Goal: Information Seeking & Learning: Learn about a topic

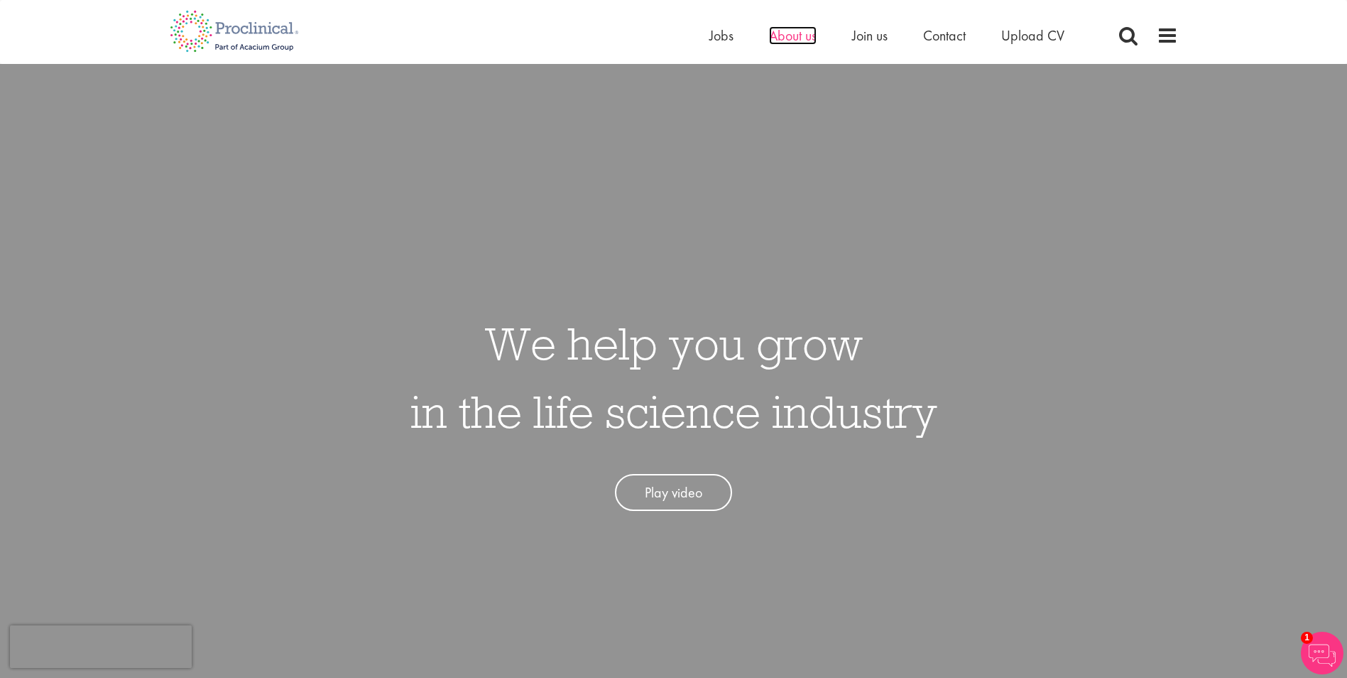
click at [794, 32] on span "About us" at bounding box center [793, 35] width 48 height 18
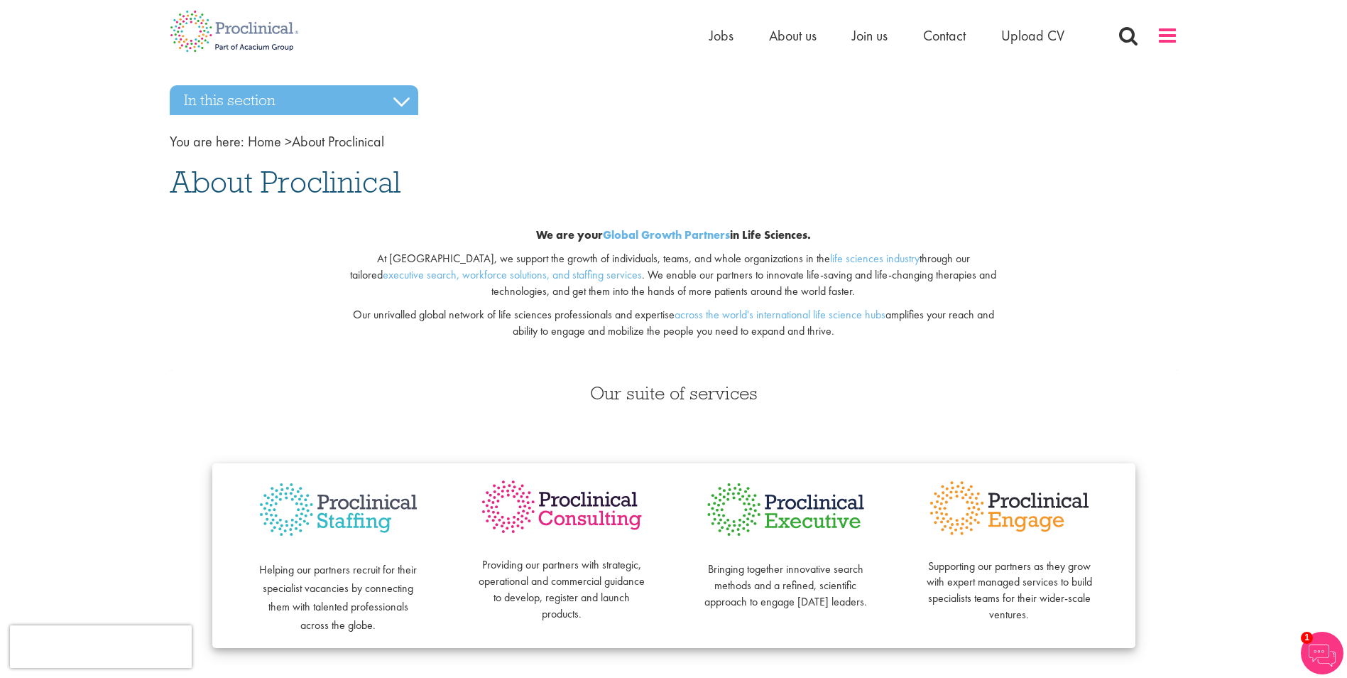
click at [1168, 36] on span at bounding box center [1167, 35] width 21 height 21
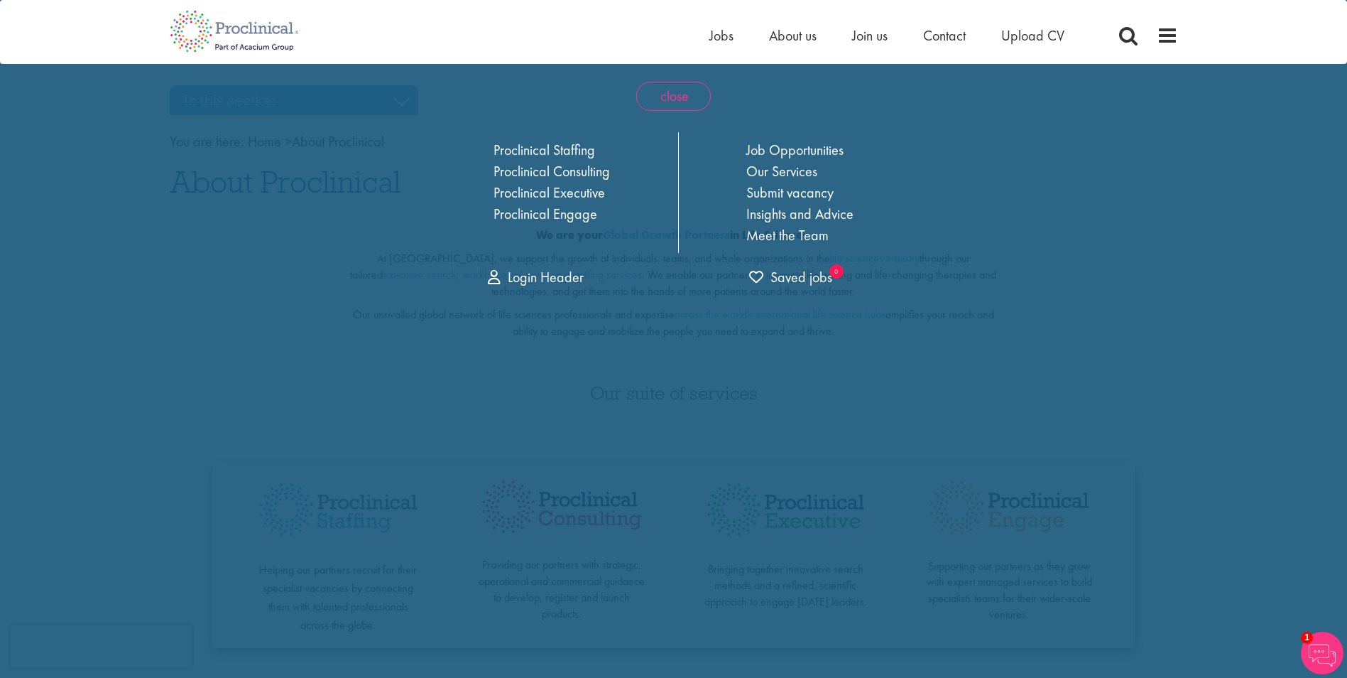
click at [691, 95] on span "close" at bounding box center [673, 96] width 75 height 29
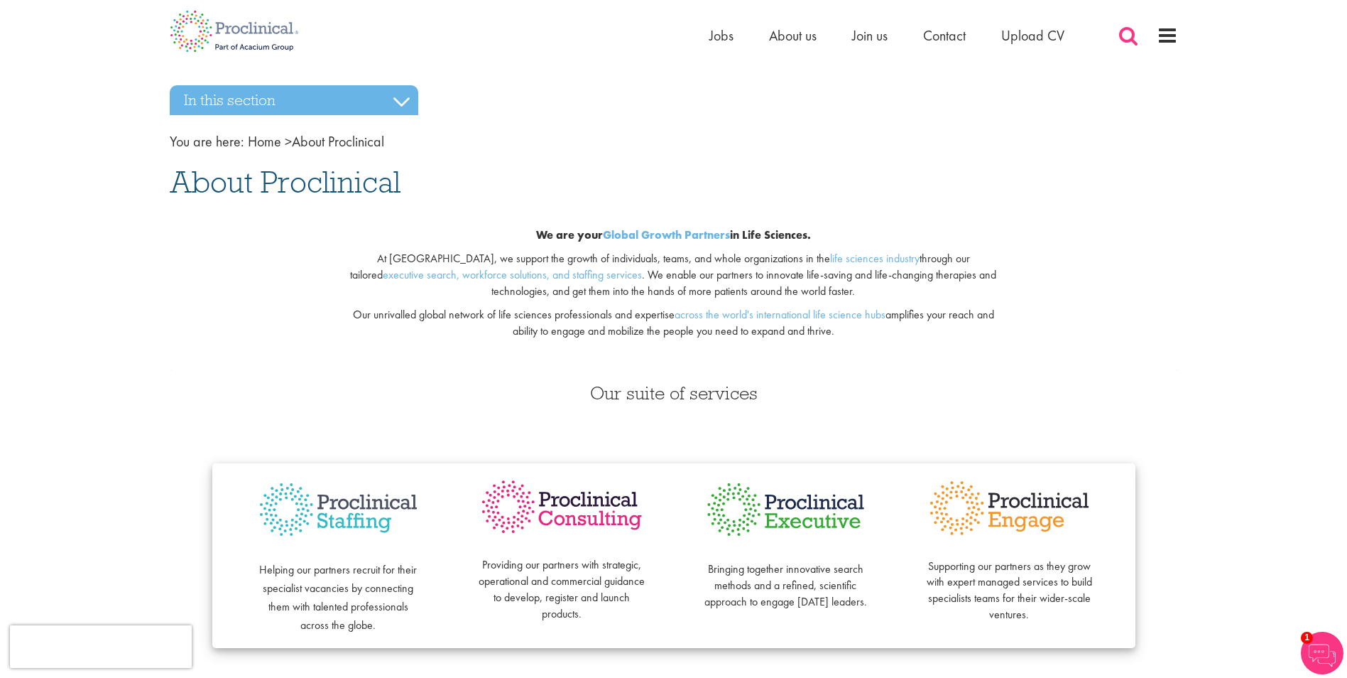
click at [1131, 33] on span at bounding box center [1128, 35] width 21 height 21
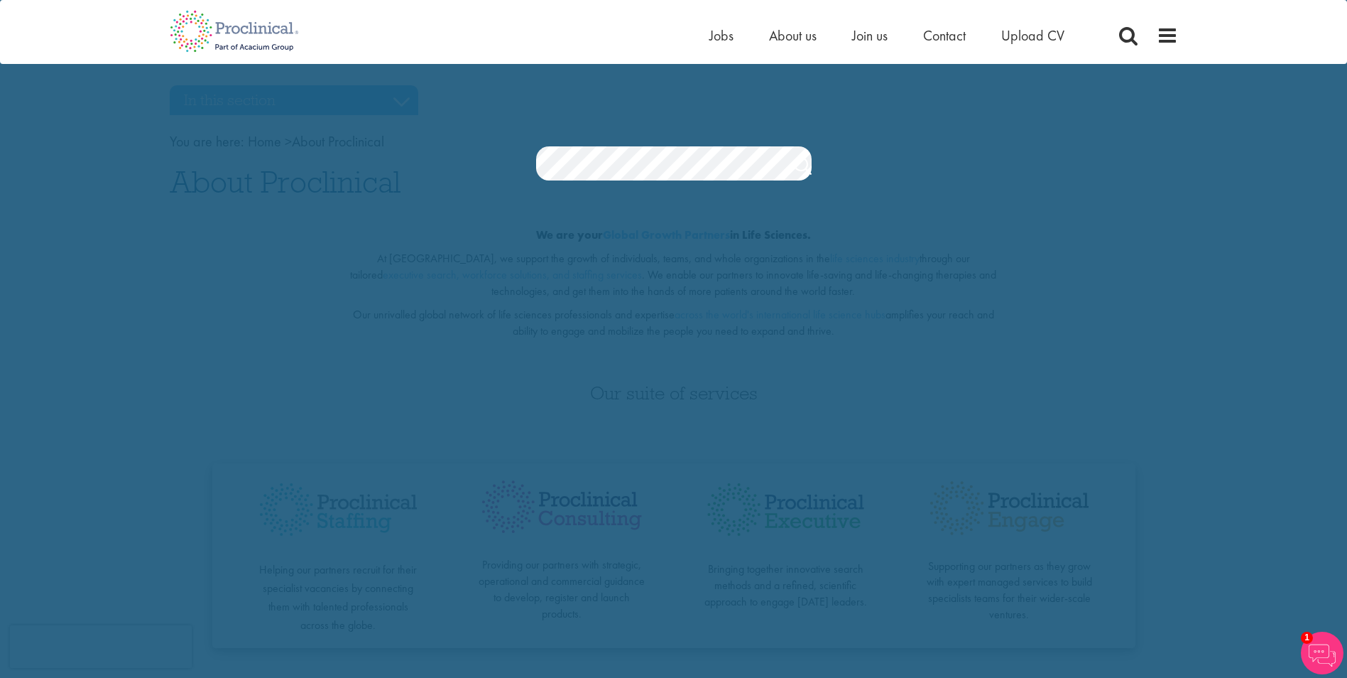
click at [964, 175] on section "Jobs Search" at bounding box center [673, 163] width 1347 height 34
click at [239, 40] on img at bounding box center [234, 31] width 151 height 63
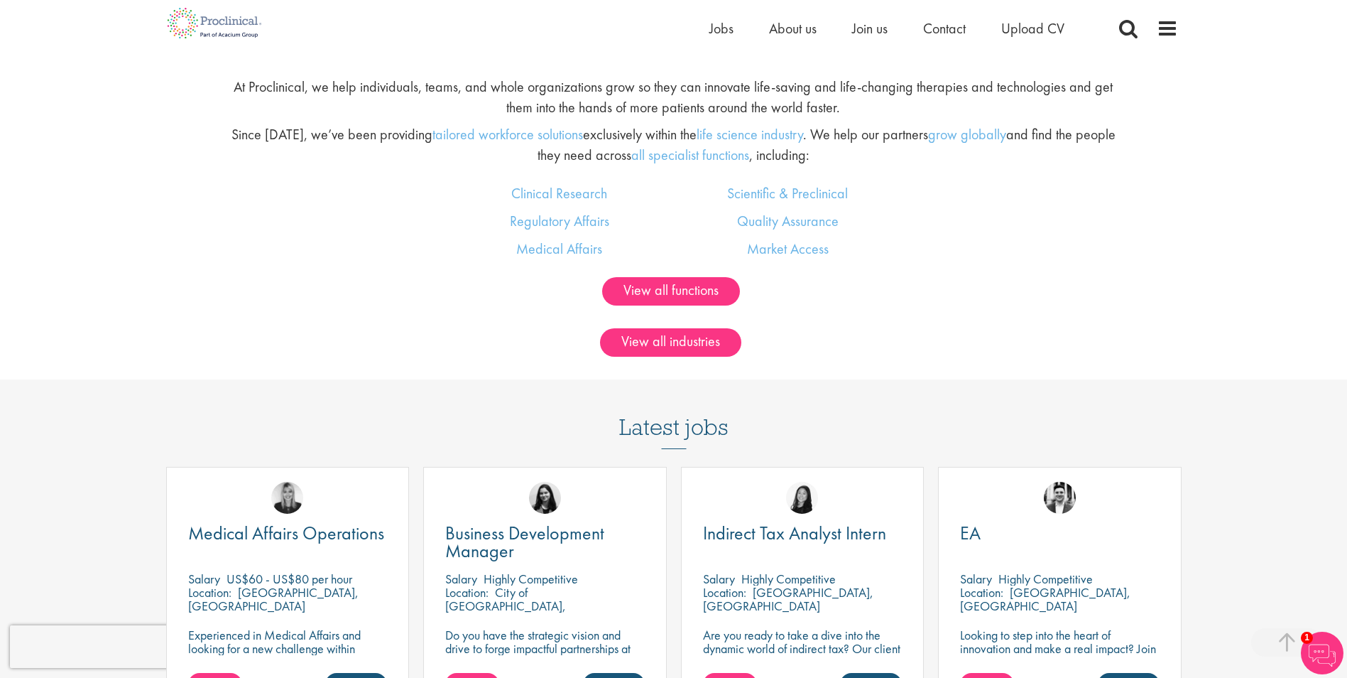
scroll to position [1015, 0]
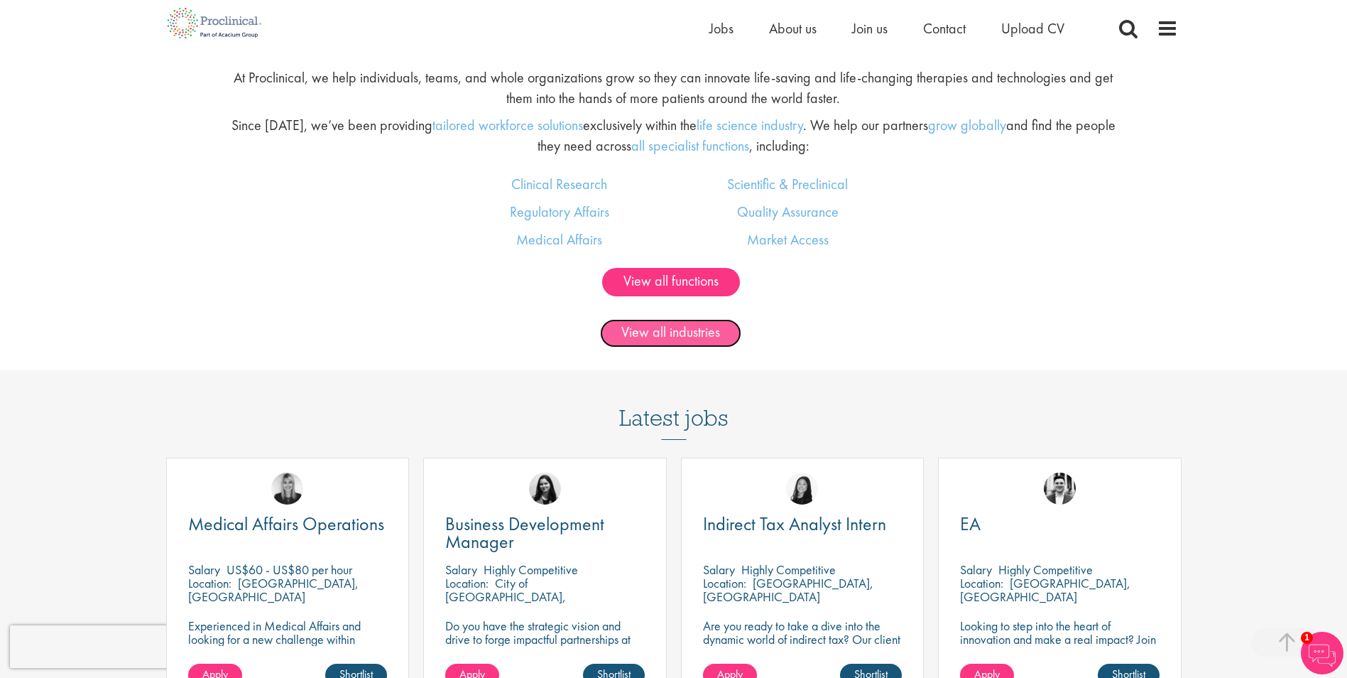
click at [687, 330] on link "View all industries" at bounding box center [670, 333] width 141 height 28
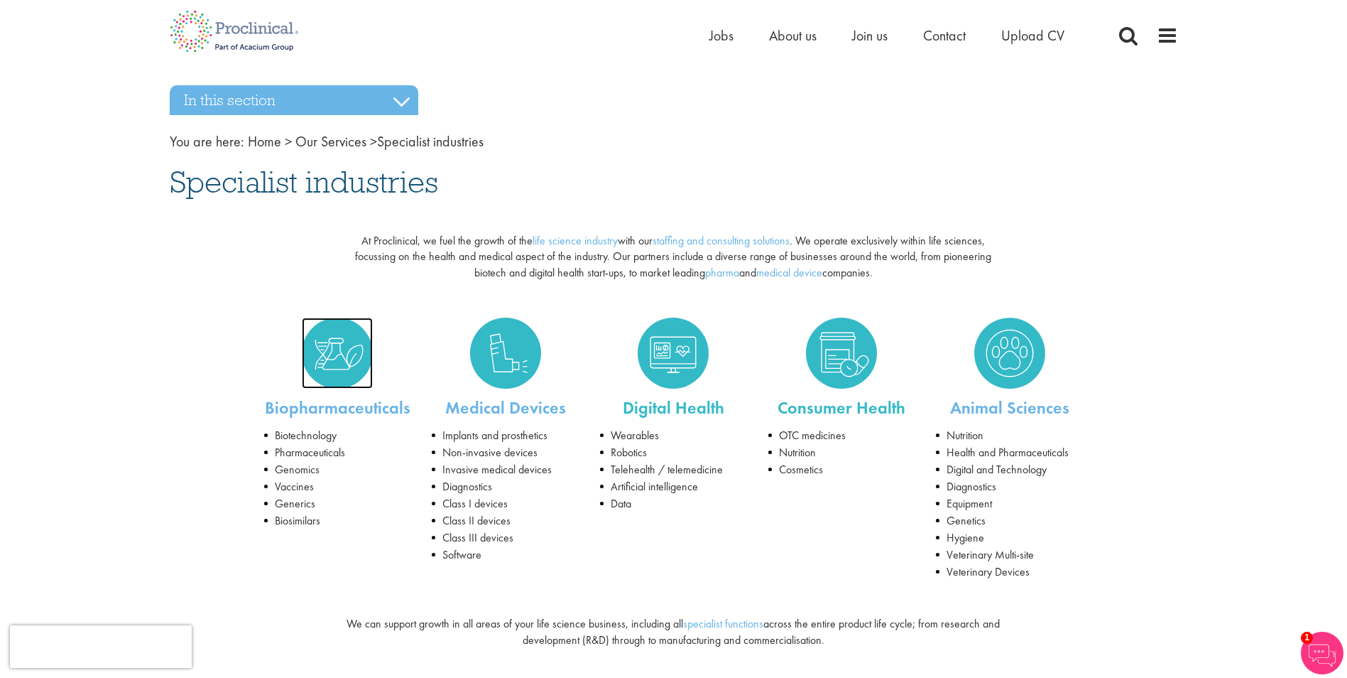
click at [344, 356] on img at bounding box center [337, 352] width 71 height 71
drag, startPoint x: 413, startPoint y: 408, endPoint x: 266, endPoint y: 398, distance: 148.0
click at [266, 398] on div "Biopharmaceuticals Biotechnology Pharmaceuticals Genomics Vaccines Generics Bio…" at bounding box center [338, 419] width 168 height 233
copy link "Biopharmaceuticals"
click at [327, 518] on li "Biosimilars" at bounding box center [337, 520] width 147 height 17
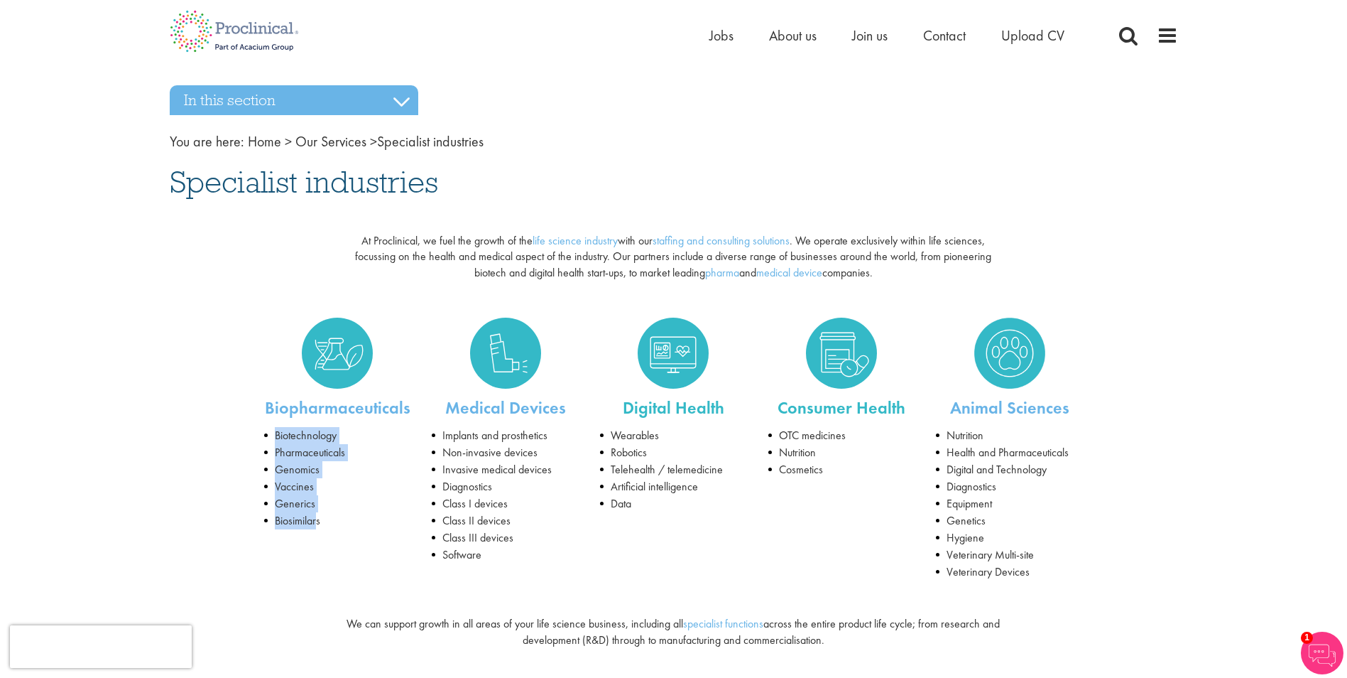
drag, startPoint x: 319, startPoint y: 522, endPoint x: 268, endPoint y: 433, distance: 103.1
click at [268, 433] on ul "Biotechnology Pharmaceuticals Genomics Vaccines Generics Biosimilars" at bounding box center [337, 478] width 147 height 102
copy ul "Biotechnology Pharmaceuticals Genomics Vaccines Generics Biosimilar"
